Goal: Task Accomplishment & Management: Manage account settings

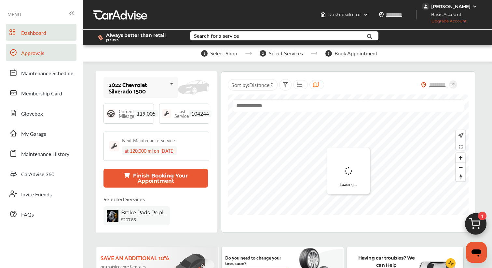
click at [51, 57] on link "Approvals" at bounding box center [41, 52] width 71 height 17
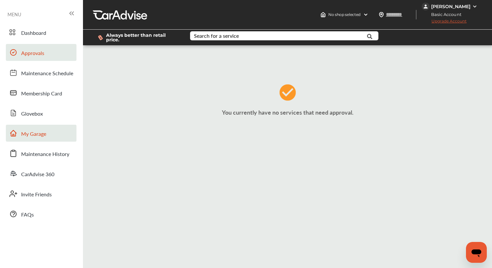
click at [51, 135] on link "My Garage" at bounding box center [41, 133] width 71 height 17
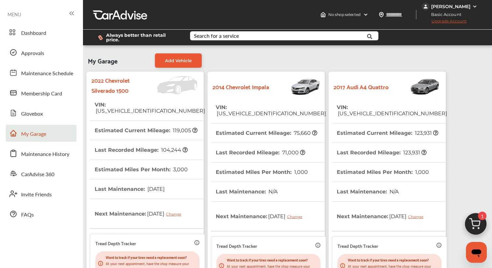
click at [327, 127] on div "2017 Audi A4 Quattro VIN : [US_VEHICLE_IDENTIFICATION_NUMBER] Estimated Current…" at bounding box center [387, 221] width 121 height 302
click at [345, 126] on th "Estimated Current Mileage : 123,931" at bounding box center [388, 132] width 102 height 19
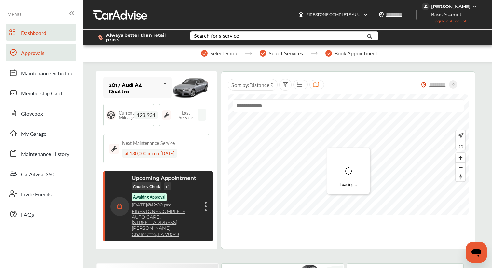
click at [45, 49] on link "Approvals" at bounding box center [41, 52] width 71 height 17
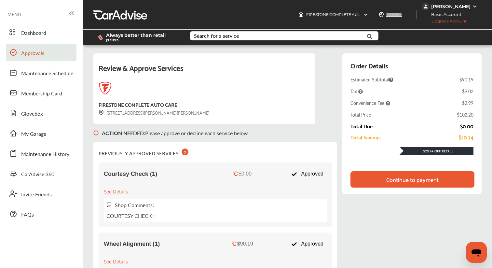
click at [419, 176] on div "Continue to payment" at bounding box center [412, 179] width 52 height 7
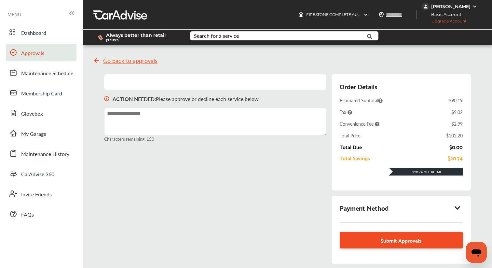
click at [407, 236] on span "Submit Approvals" at bounding box center [401, 240] width 41 height 9
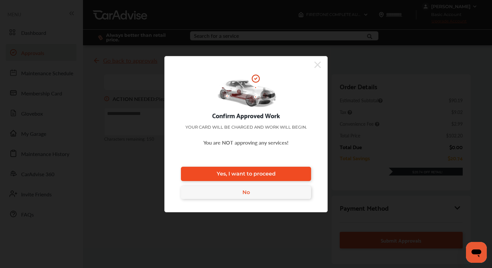
click at [287, 175] on link "Yes, I want to proceed" at bounding box center [246, 174] width 130 height 14
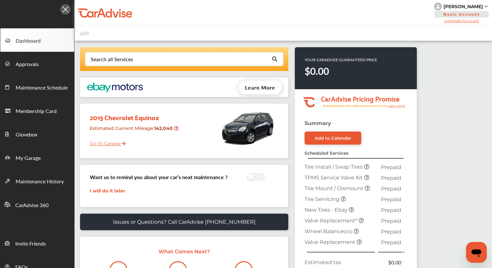
click at [116, 142] on link "Go To Garage" at bounding box center [105, 142] width 41 height 12
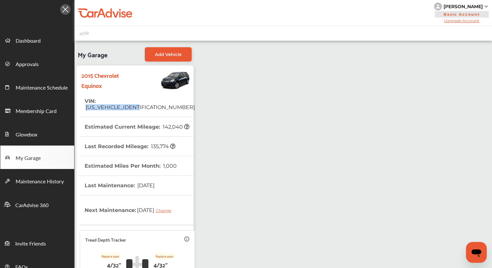
drag, startPoint x: 157, startPoint y: 102, endPoint x: 98, endPoint y: 101, distance: 58.9
click at [98, 101] on tr "VIN : 2GNFLGEK0F6358470" at bounding box center [137, 104] width 115 height 26
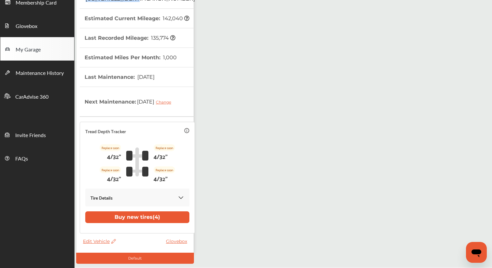
scroll to position [132, 0]
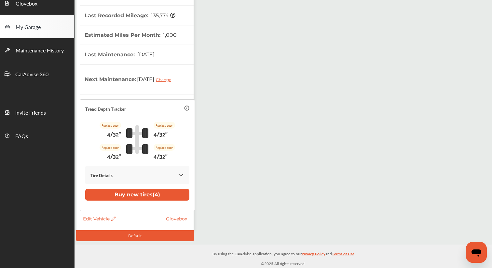
click at [115, 219] on icon at bounding box center [113, 218] width 6 height 5
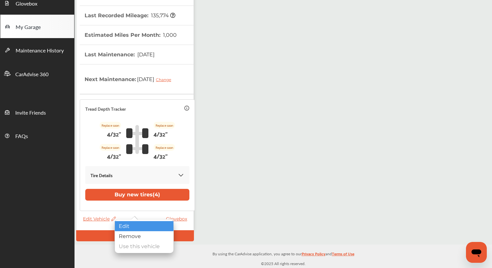
click at [120, 223] on div "Edit" at bounding box center [144, 226] width 59 height 10
select select "**"
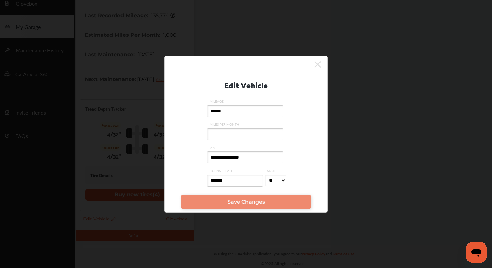
drag, startPoint x: 240, startPoint y: 186, endPoint x: 235, endPoint y: 174, distance: 12.6
click at [235, 174] on div "*******" at bounding box center [236, 182] width 58 height 19
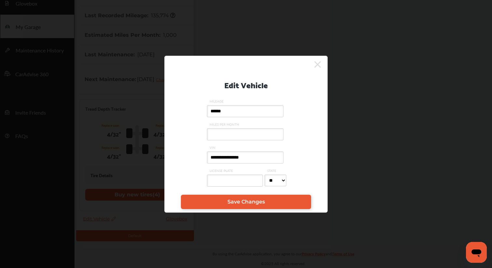
drag, startPoint x: 271, startPoint y: 158, endPoint x: 260, endPoint y: 144, distance: 17.4
click at [262, 146] on label "**********" at bounding box center [246, 156] width 78 height 23
type input "**********"
click at [254, 203] on span "Save Changes" at bounding box center [246, 202] width 37 height 6
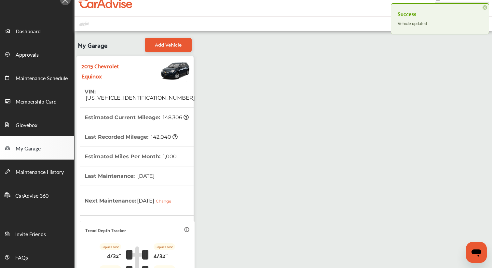
scroll to position [3, 0]
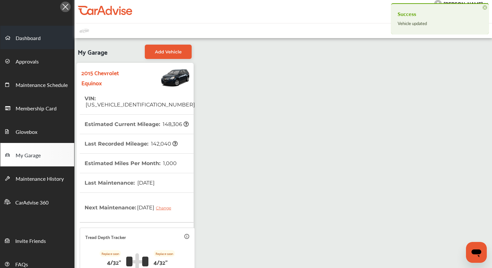
click at [35, 38] on span "Dashboard" at bounding box center [28, 38] width 25 height 8
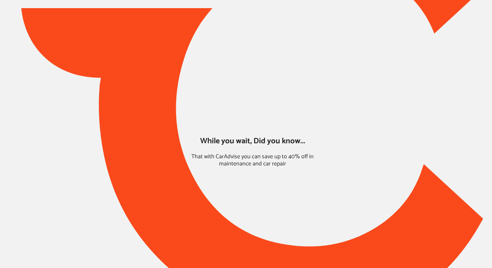
type input "*****"
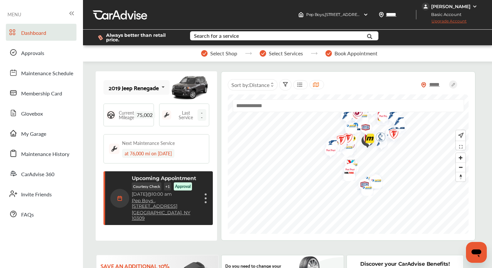
click at [124, 176] on div "Upcoming Appointment Courtesy Check + 1 Approval Sunday, Sep 28 @ 10:00 am Pep …" at bounding box center [154, 198] width 88 height 46
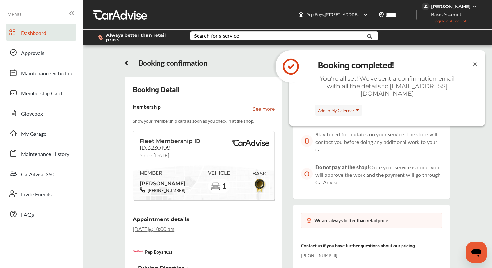
click at [41, 32] on span "Dashboard" at bounding box center [33, 33] width 25 height 8
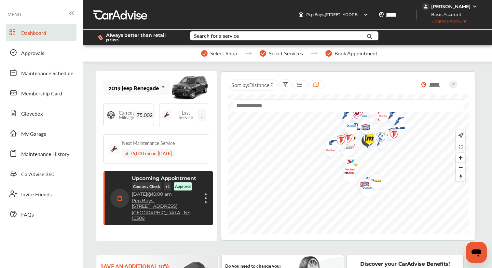
click at [446, 7] on div "Tina Sgarlato" at bounding box center [450, 7] width 39 height 6
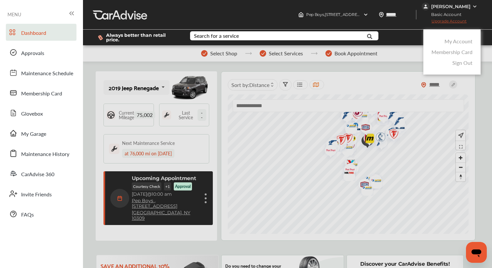
click at [449, 38] on link "My Account" at bounding box center [459, 40] width 28 height 7
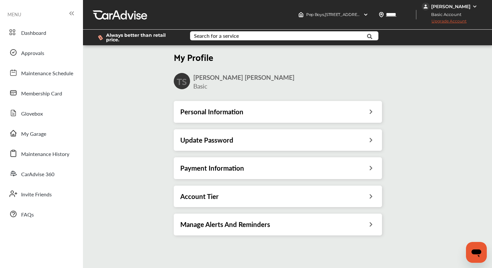
click at [235, 164] on h3 "Payment Information" at bounding box center [212, 168] width 64 height 8
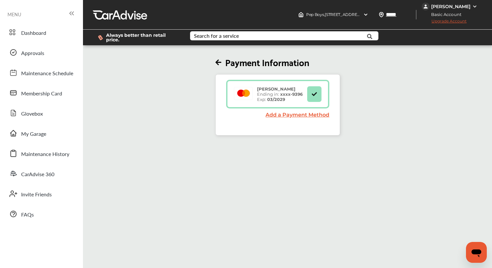
click at [219, 60] on icon at bounding box center [219, 62] width 6 height 7
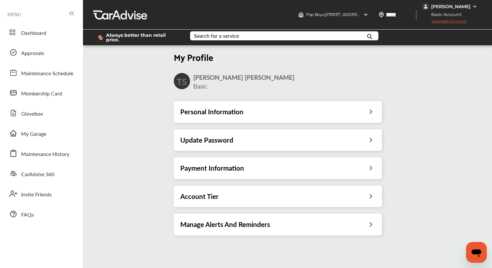
click at [256, 136] on div "Update Password" at bounding box center [277, 140] width 195 height 8
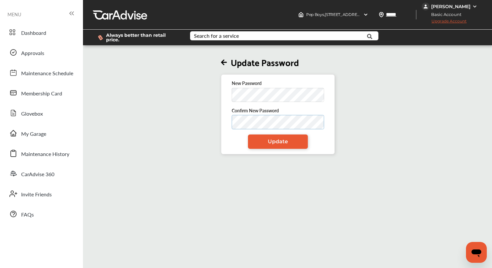
drag, startPoint x: 255, startPoint y: 135, endPoint x: 258, endPoint y: 108, distance: 26.8
click at [258, 108] on div "Confirm New Password" at bounding box center [278, 118] width 92 height 22
click at [257, 136] on link "Update" at bounding box center [278, 141] width 60 height 14
